Goal: Transaction & Acquisition: Purchase product/service

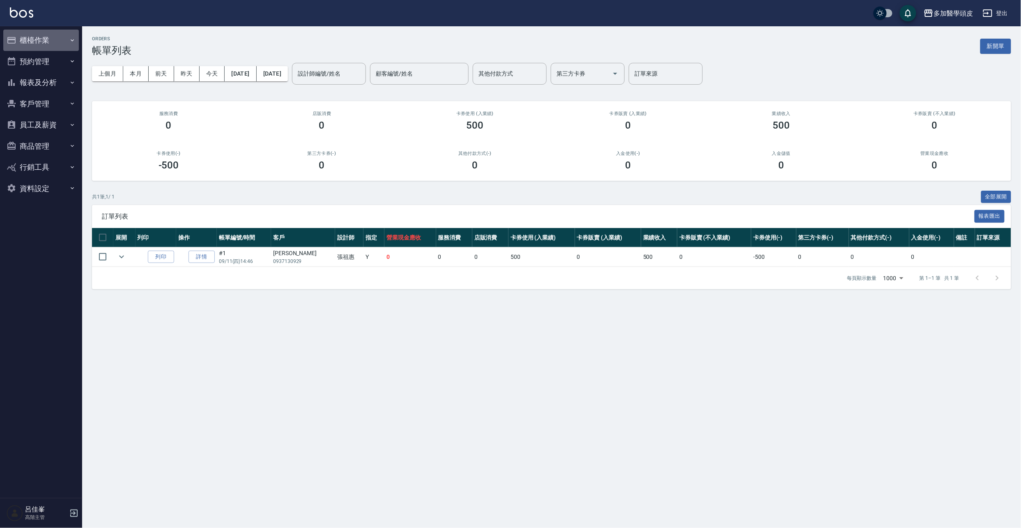
click at [38, 43] on button "櫃檯作業" at bounding box center [41, 40] width 76 height 21
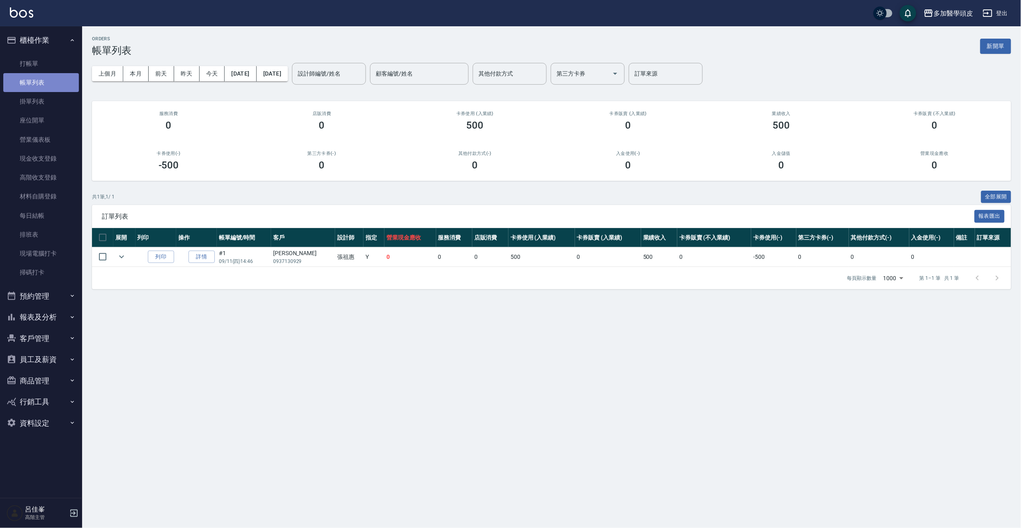
click at [23, 81] on link "帳單列表" at bounding box center [41, 82] width 76 height 19
click at [26, 67] on link "打帳單" at bounding box center [41, 63] width 76 height 19
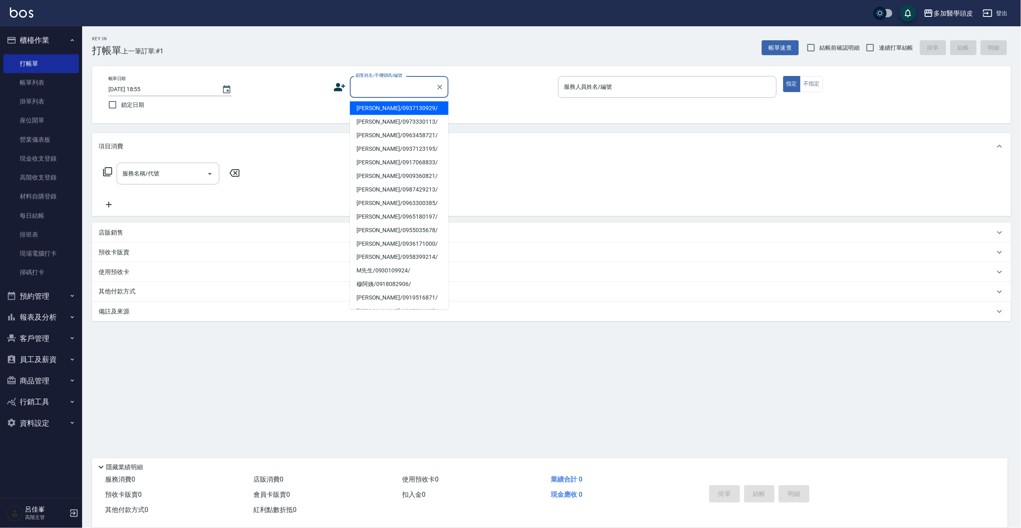
click at [371, 80] on input "顧客姓名/手機號碼/編號" at bounding box center [393, 87] width 79 height 14
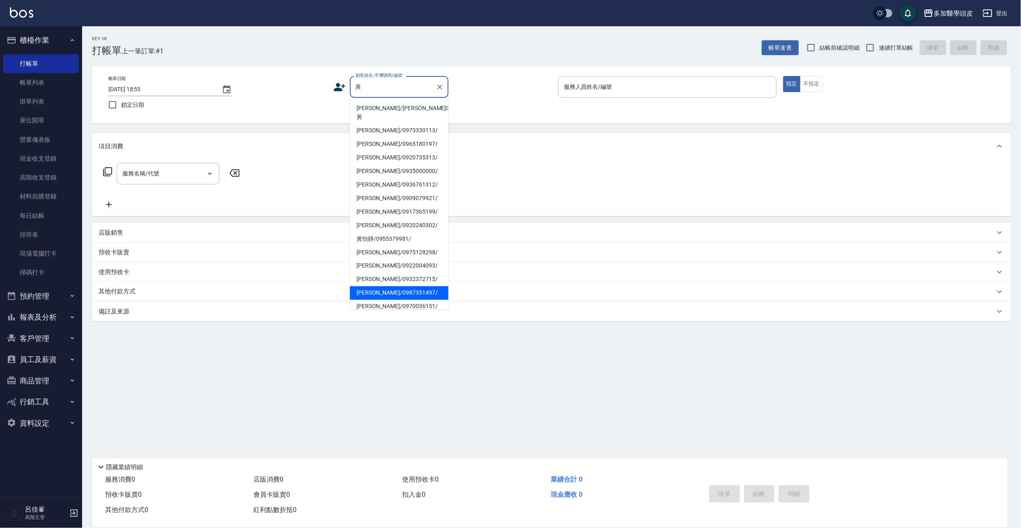
click at [391, 286] on li "[PERSON_NAME]/0987351497/" at bounding box center [399, 293] width 99 height 14
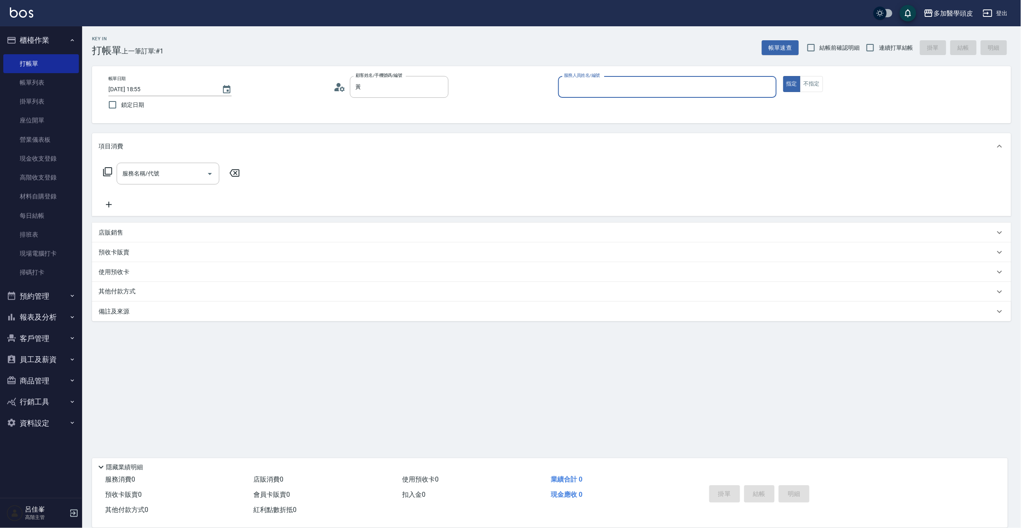
type input "[PERSON_NAME]/0987351497/"
click at [639, 84] on input "服務人員姓名/編號" at bounding box center [667, 87] width 211 height 14
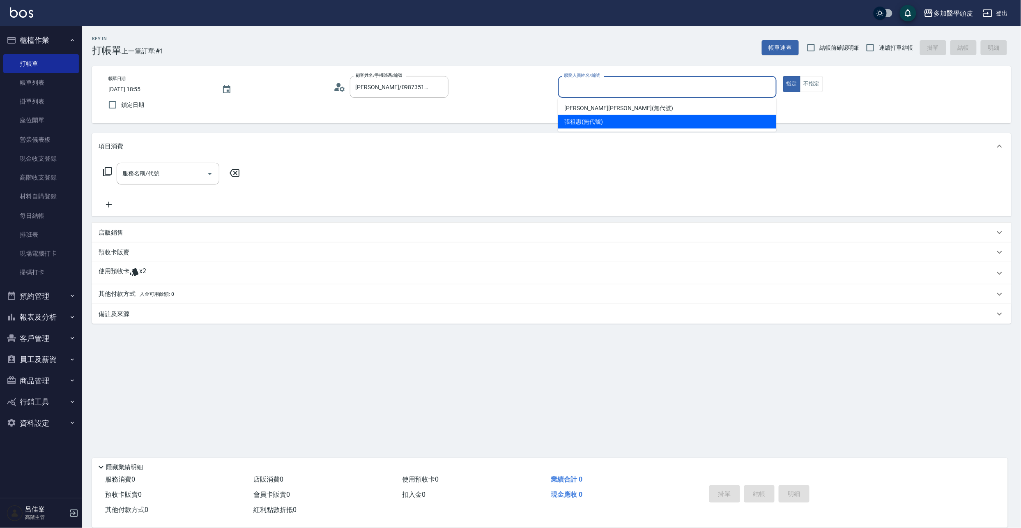
click at [609, 122] on div "[PERSON_NAME](無代號)" at bounding box center [667, 122] width 218 height 14
type input "[PERSON_NAME](無代號)"
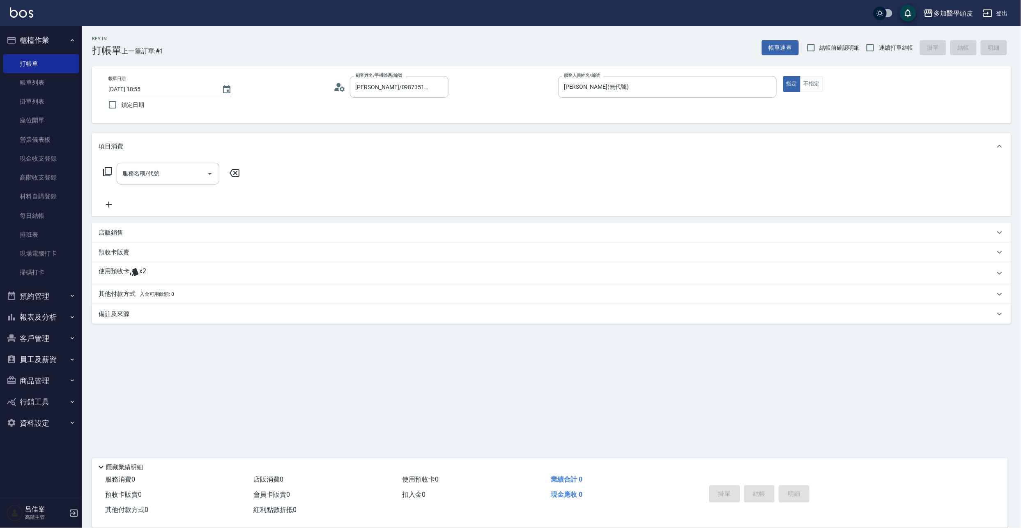
click at [133, 271] on icon at bounding box center [134, 272] width 9 height 8
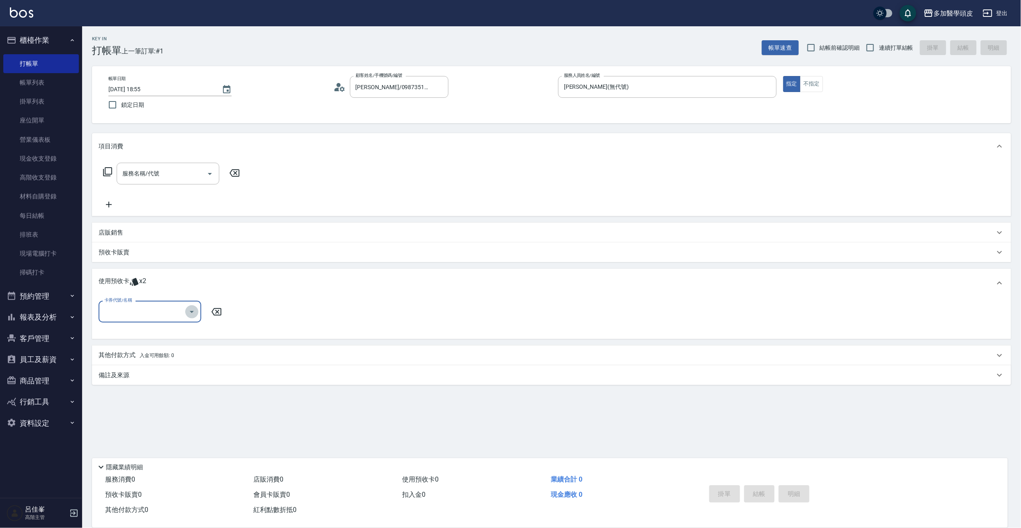
click at [189, 311] on icon "Open" at bounding box center [192, 312] width 10 height 10
click at [186, 331] on div "頭皮水療spa 買5送1 剩餘2張" at bounding box center [150, 333] width 103 height 14
type input "頭皮水療spa 買5送1"
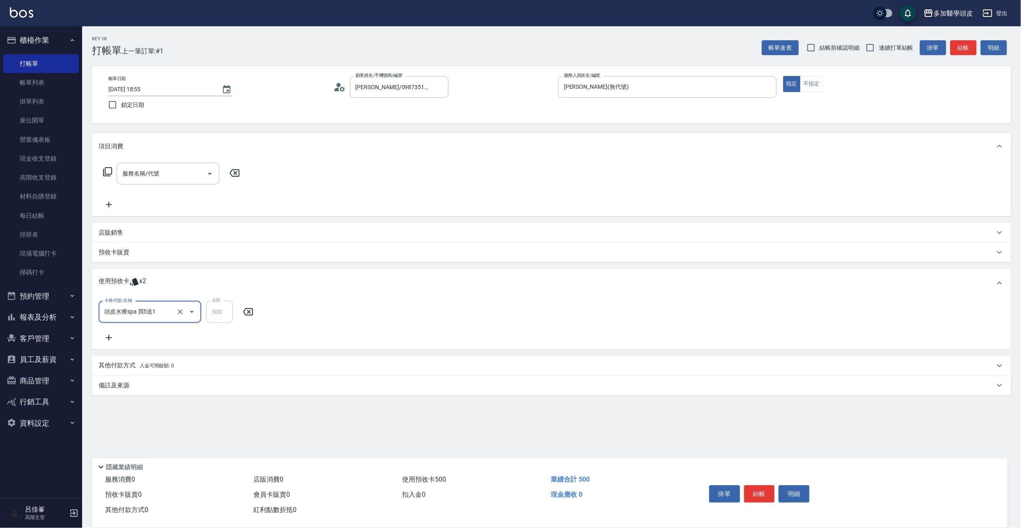
click at [763, 495] on button "結帳" at bounding box center [759, 493] width 31 height 17
